Goal: Task Accomplishment & Management: Use online tool/utility

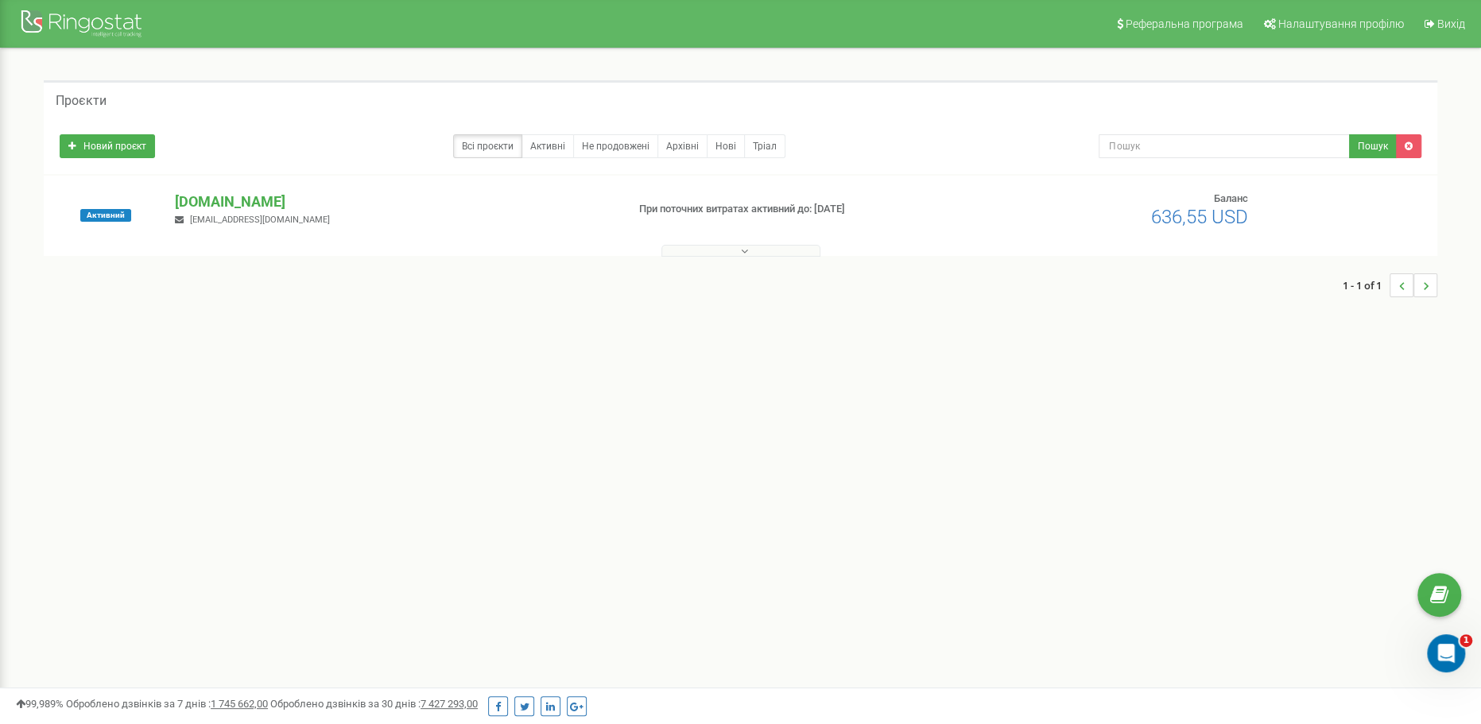
click at [718, 250] on button at bounding box center [740, 251] width 159 height 12
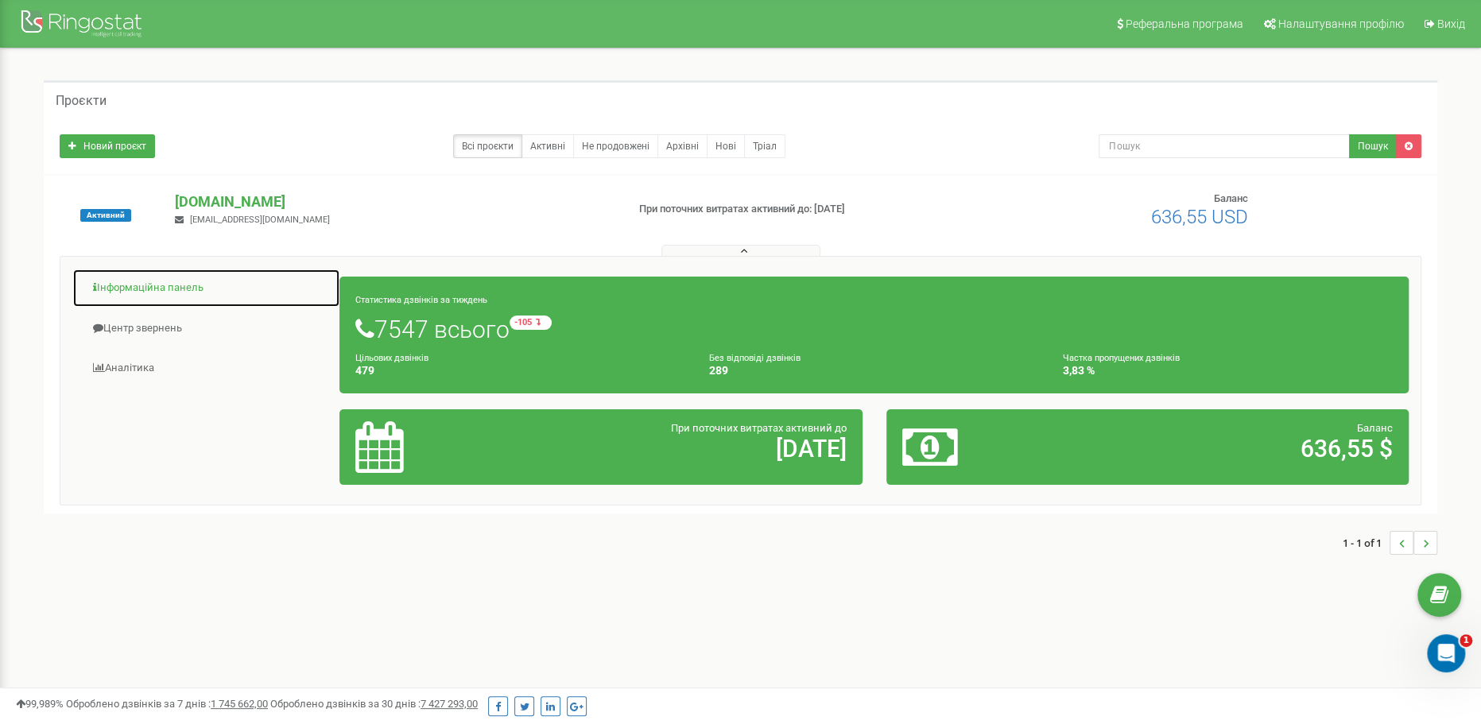
click at [114, 284] on link "Інформаційна панель" at bounding box center [206, 288] width 268 height 39
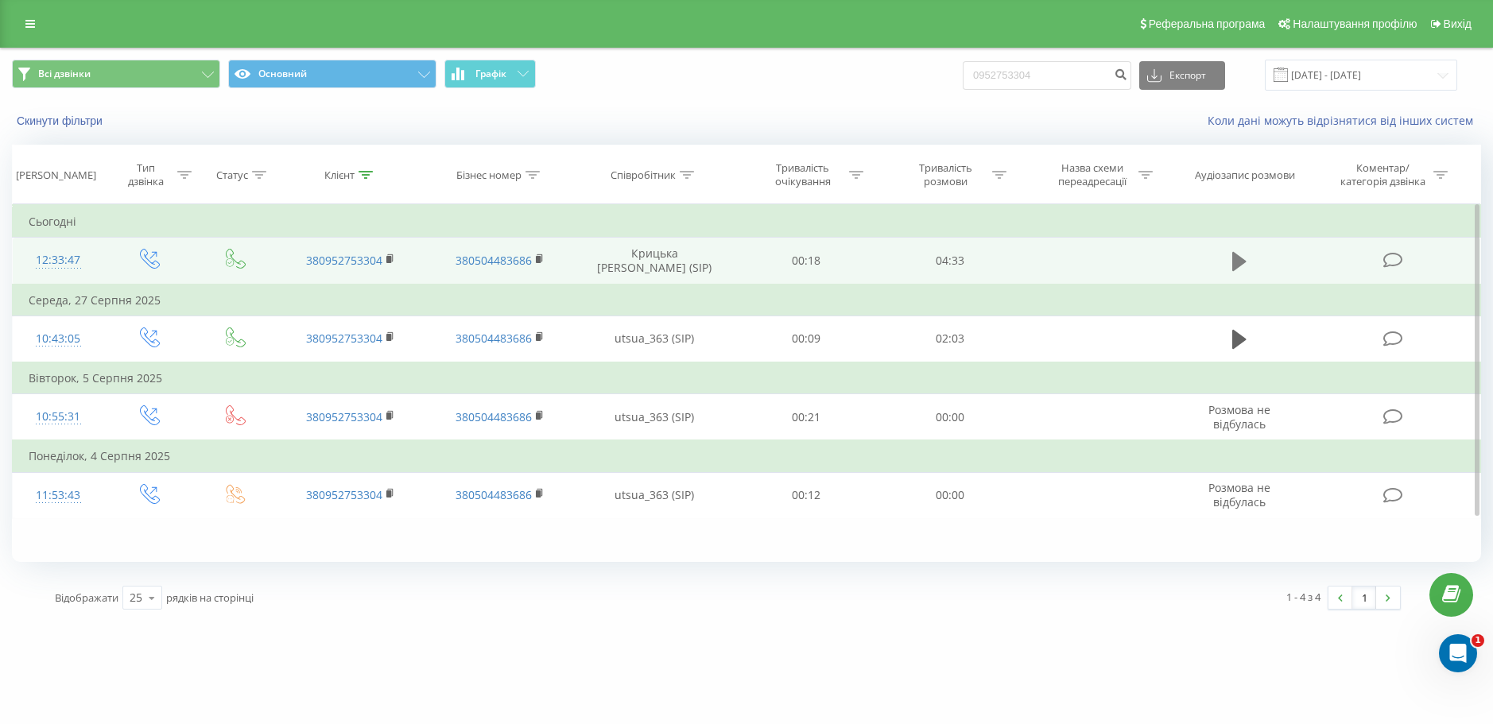
click at [1248, 271] on button at bounding box center [1239, 262] width 24 height 24
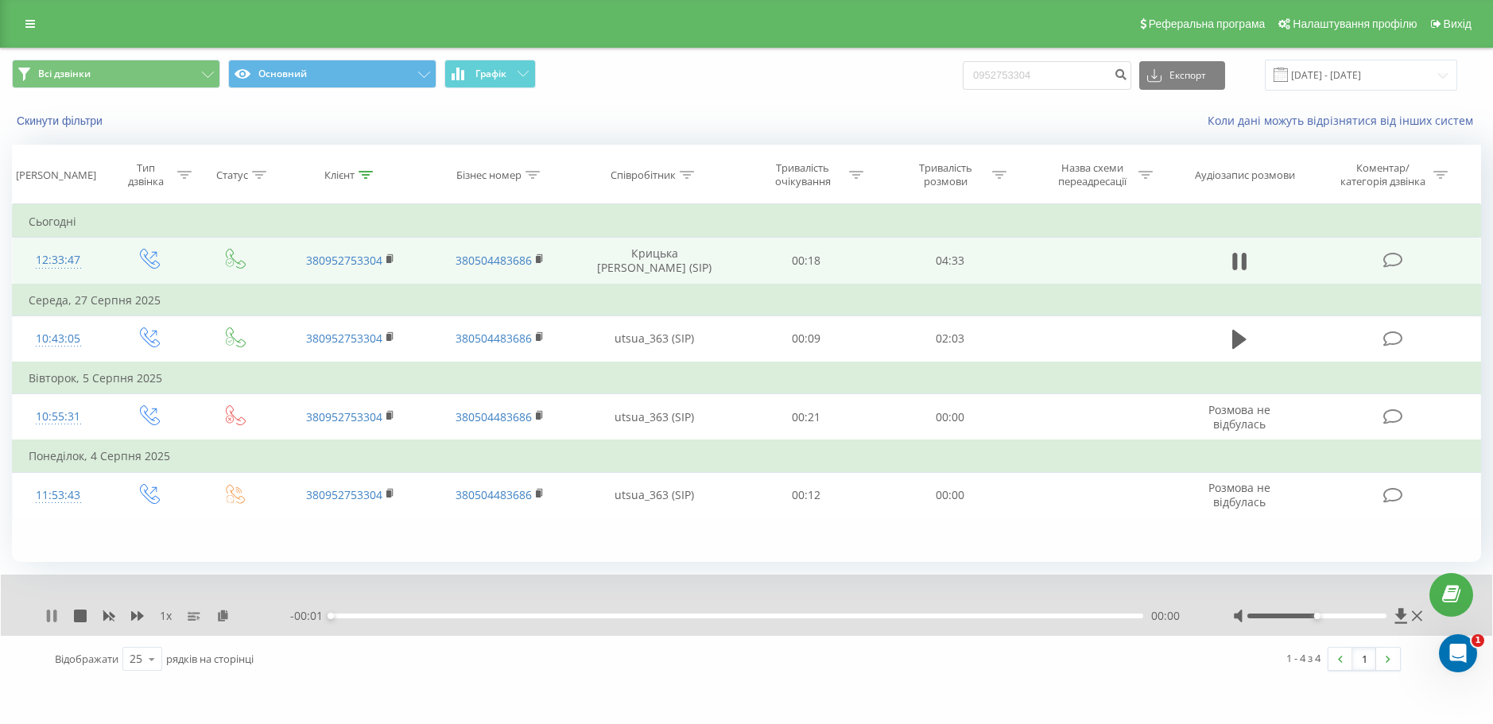
click at [48, 616] on icon at bounding box center [48, 616] width 3 height 13
click at [221, 618] on icon at bounding box center [223, 615] width 14 height 11
